Goal: Information Seeking & Learning: Find specific fact

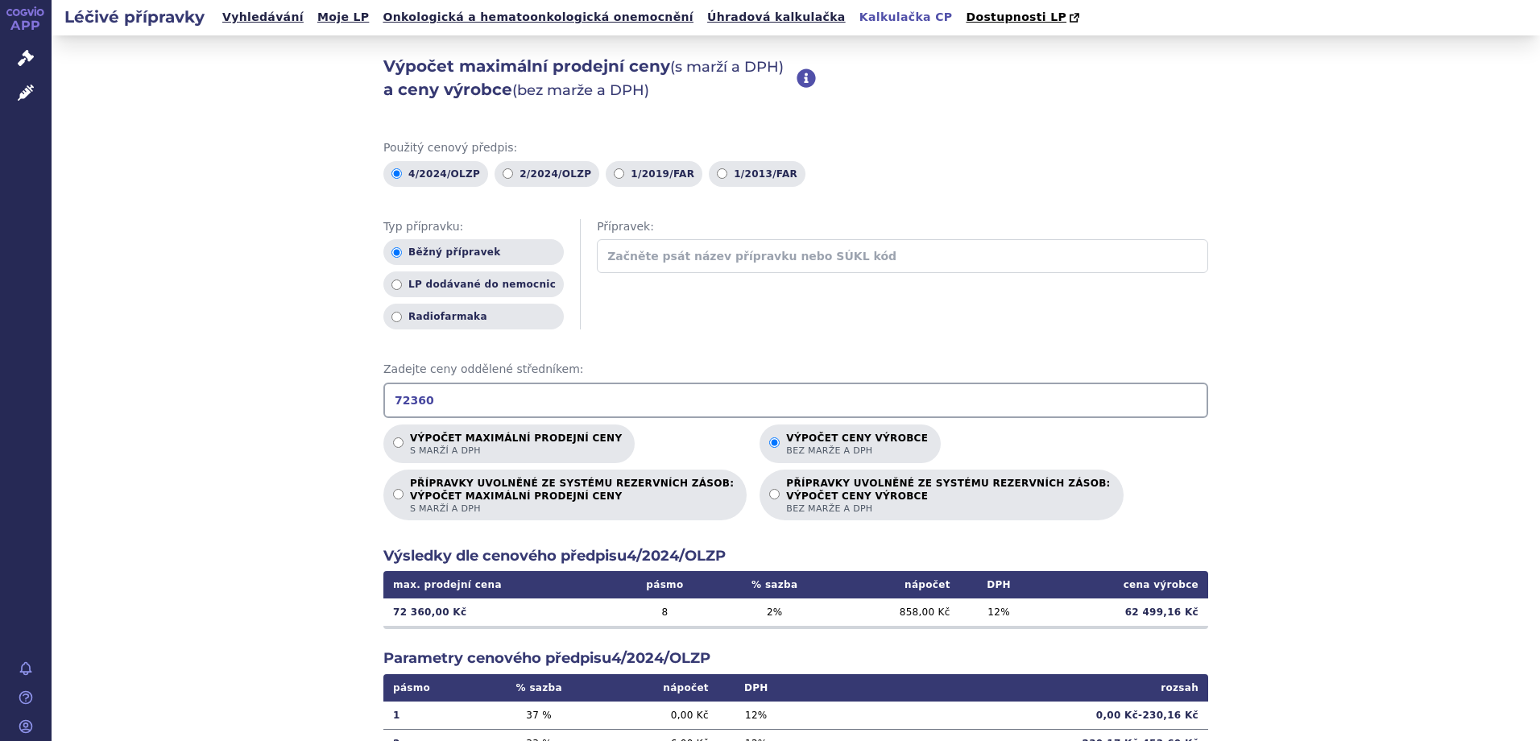
click at [89, 56] on span "Správní řízení" at bounding box center [106, 59] width 109 height 34
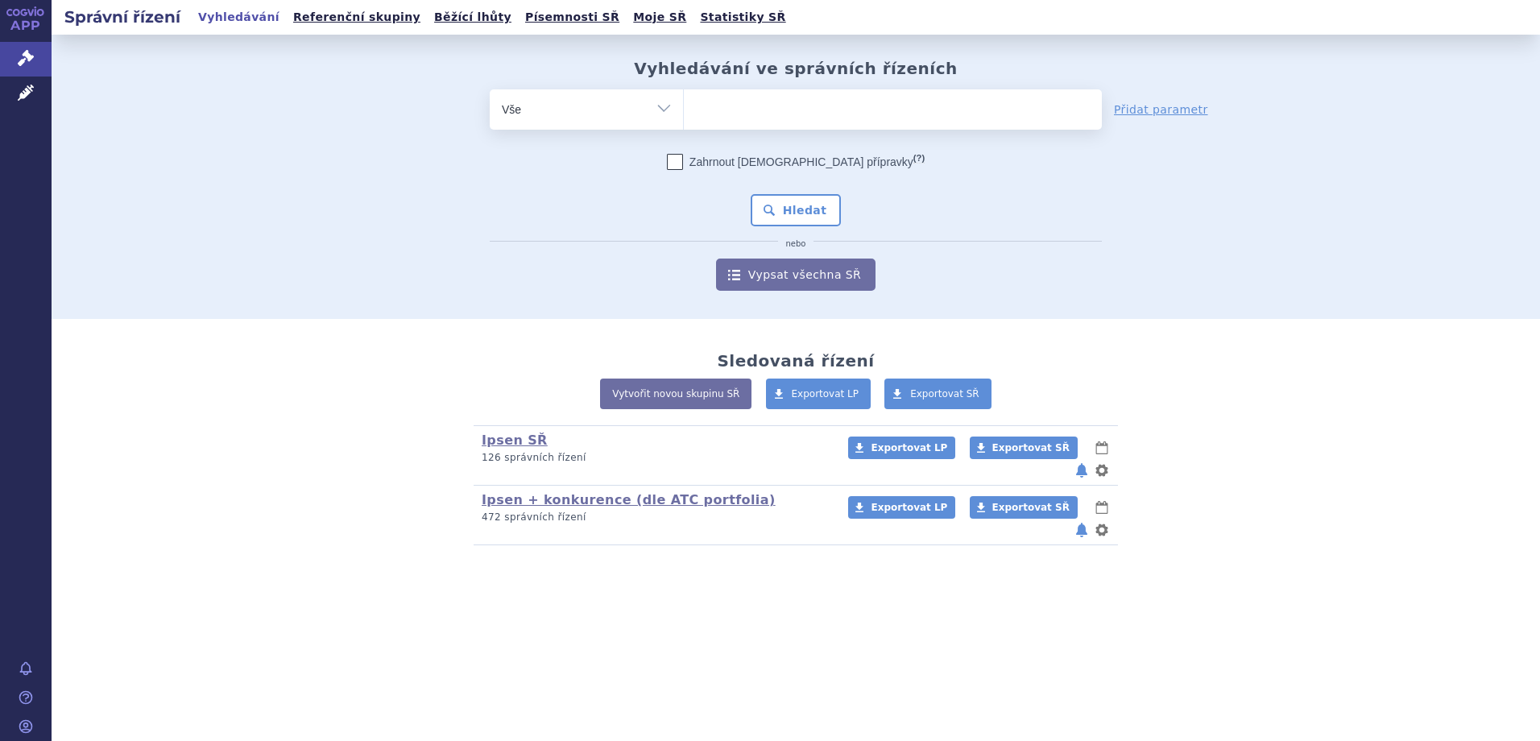
click at [685, 118] on div at bounding box center [892, 109] width 419 height 40
click at [705, 110] on ul at bounding box center [893, 106] width 418 height 34
click at [684, 110] on select at bounding box center [683, 109] width 1 height 40
type input "iq"
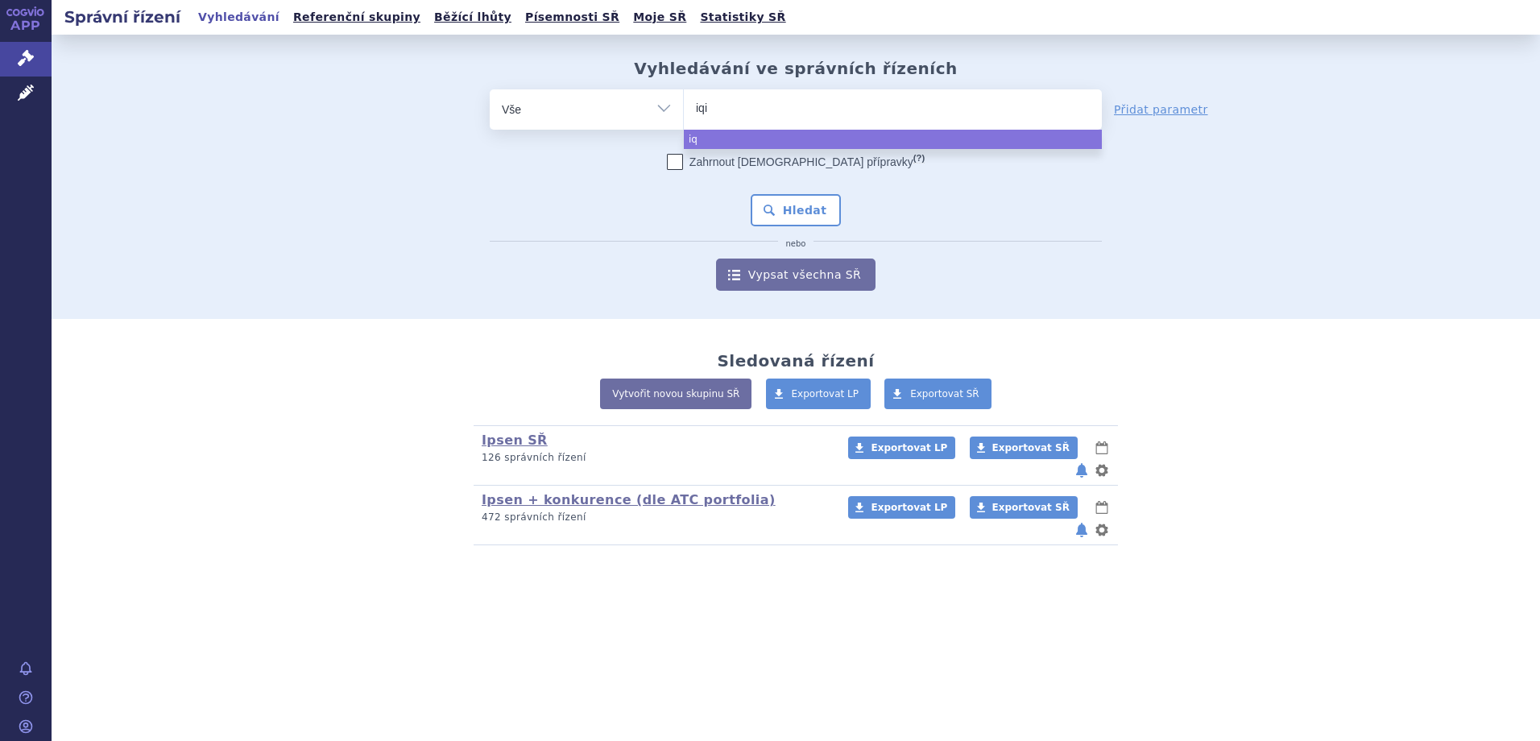
type input "iqir"
type input "iqirvo"
select select "iqirvo"
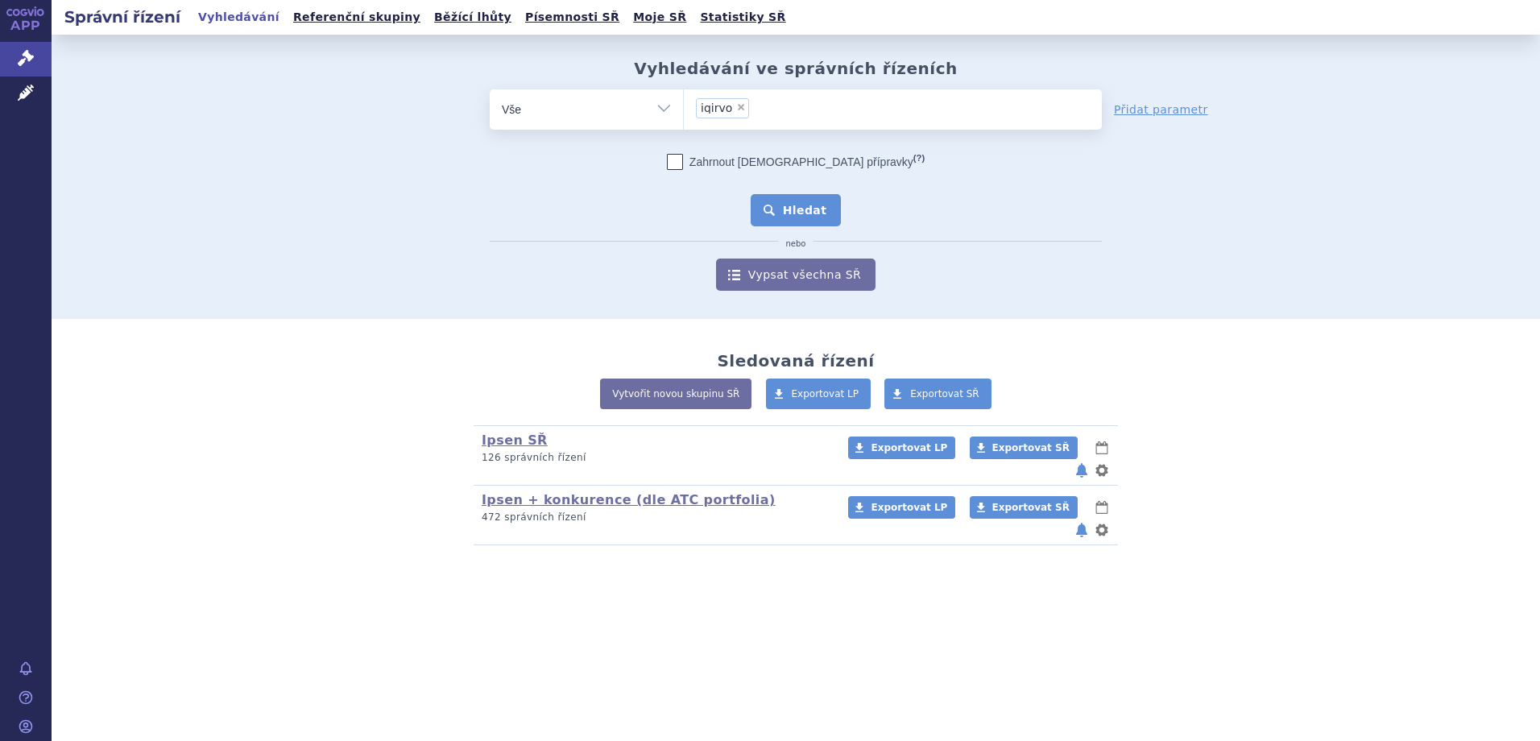
click at [790, 213] on button "Hledat" at bounding box center [796, 210] width 91 height 32
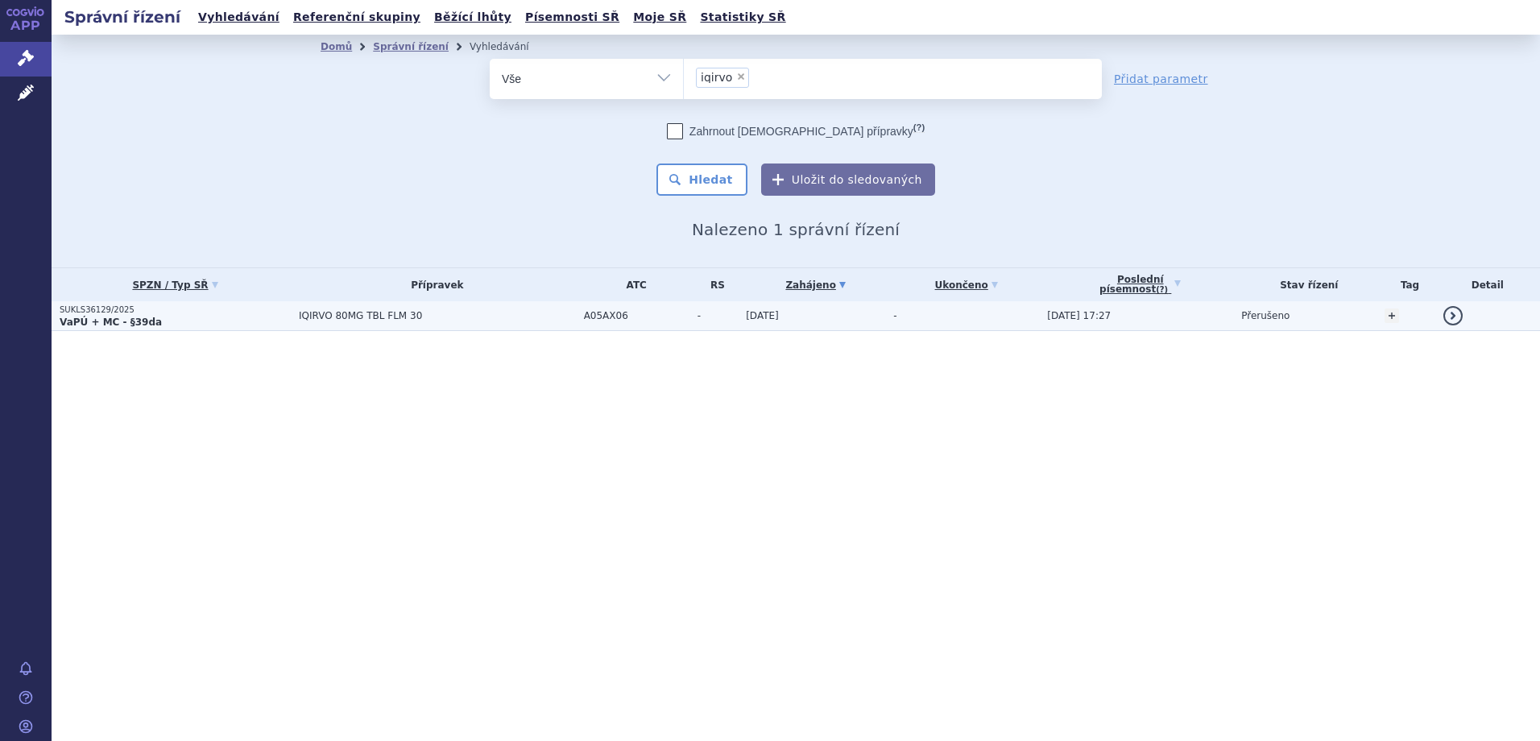
click at [345, 319] on span "IQIRVO 80MG TBL FLM 30" at bounding box center [437, 315] width 277 height 11
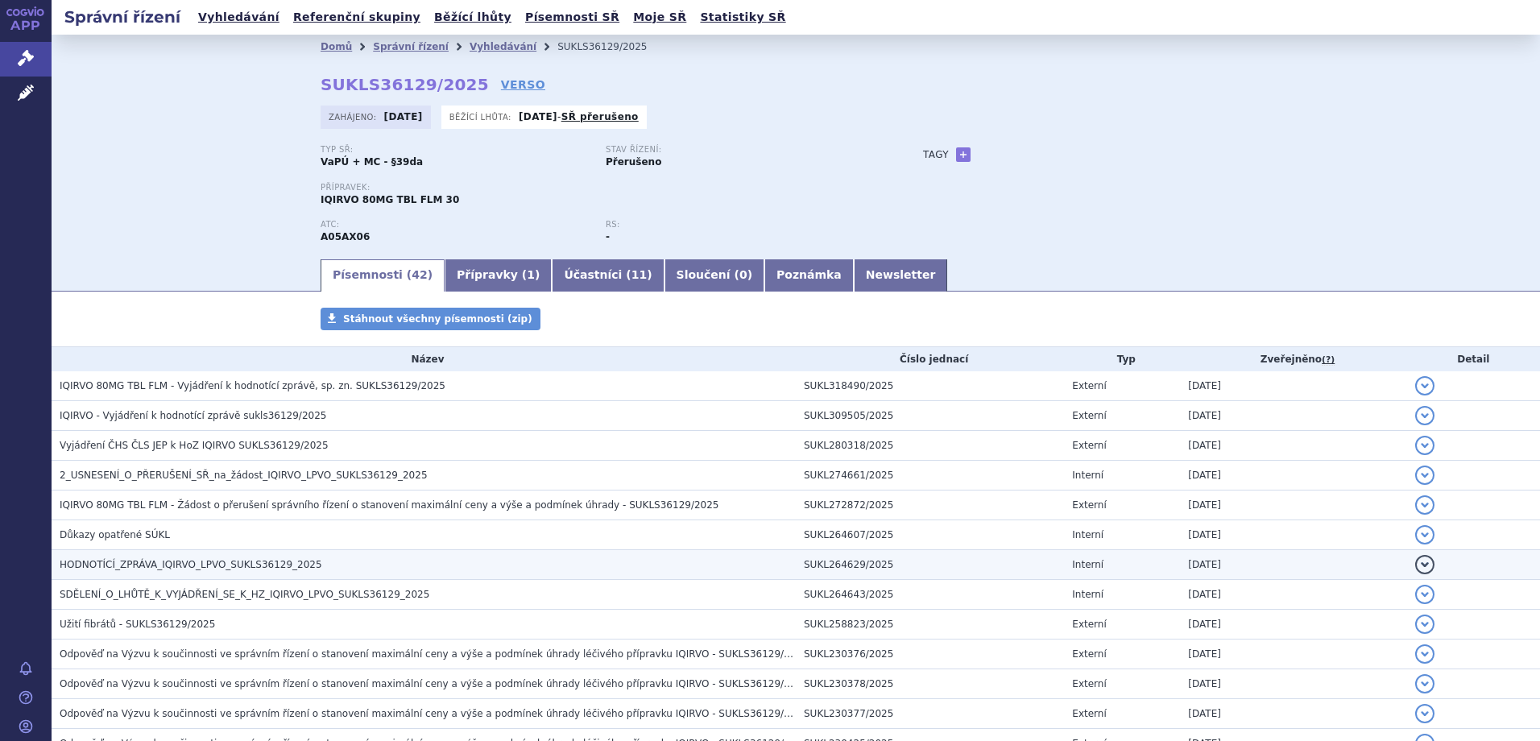
click at [269, 573] on td "HODNOTÍCÍ_ZPRÁVA_IQIRVO_LPVO_SUKLS36129_2025" at bounding box center [424, 565] width 744 height 30
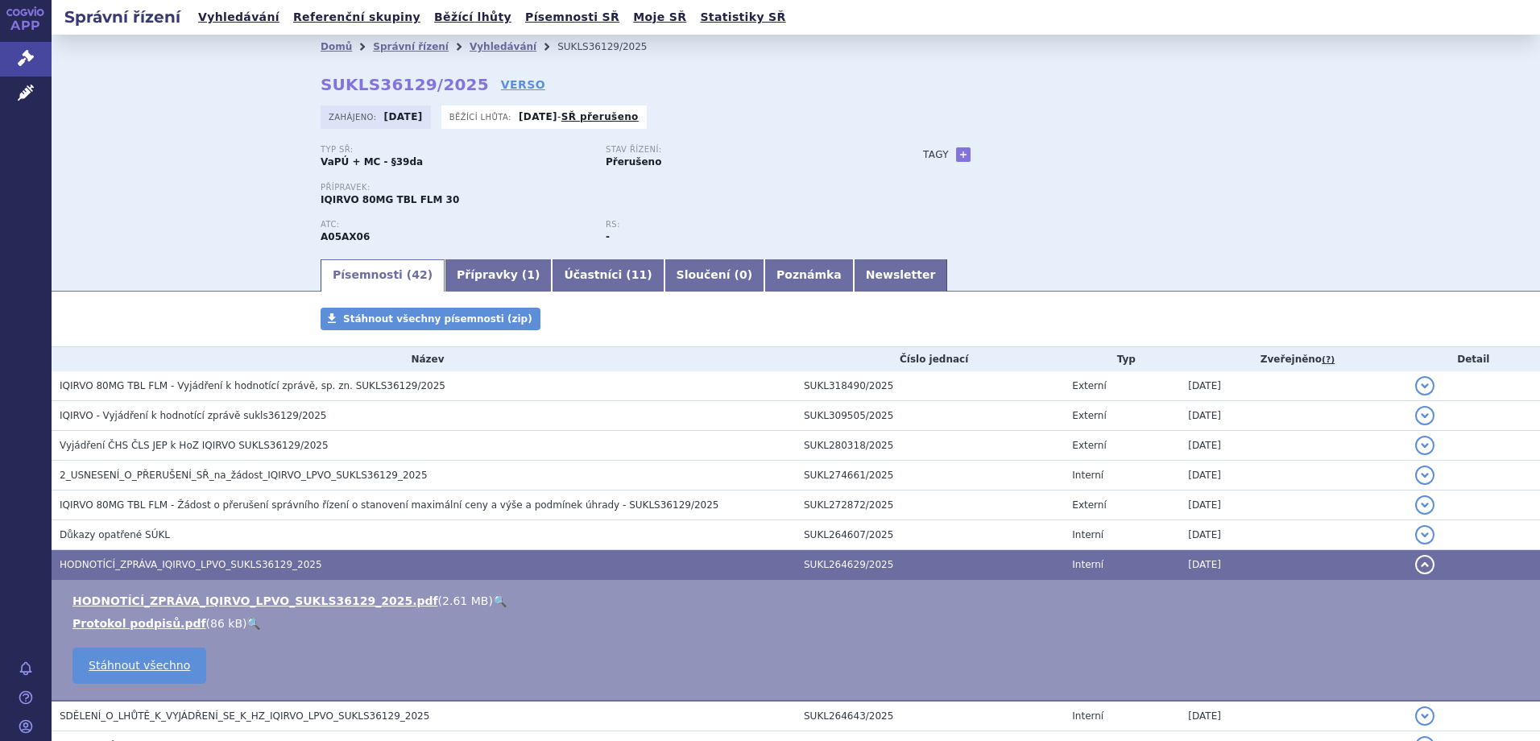
click at [493, 598] on link "🔍" at bounding box center [500, 600] width 14 height 13
